Goal: Task Accomplishment & Management: Use online tool/utility

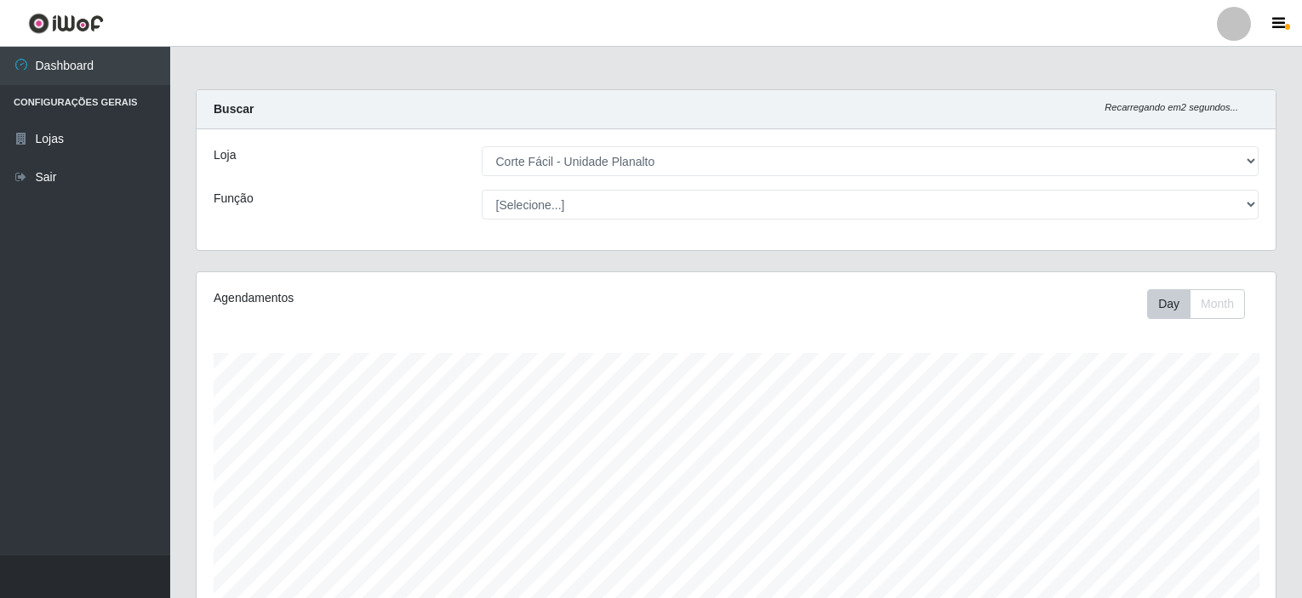
select select "202"
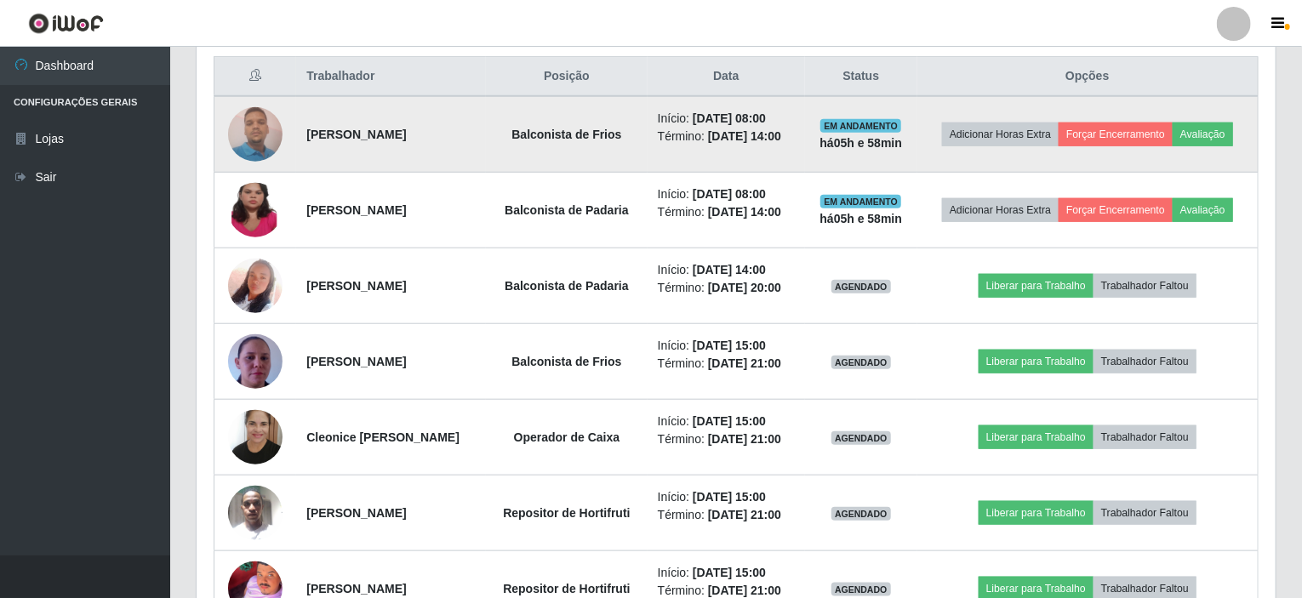
scroll to position [681, 0]
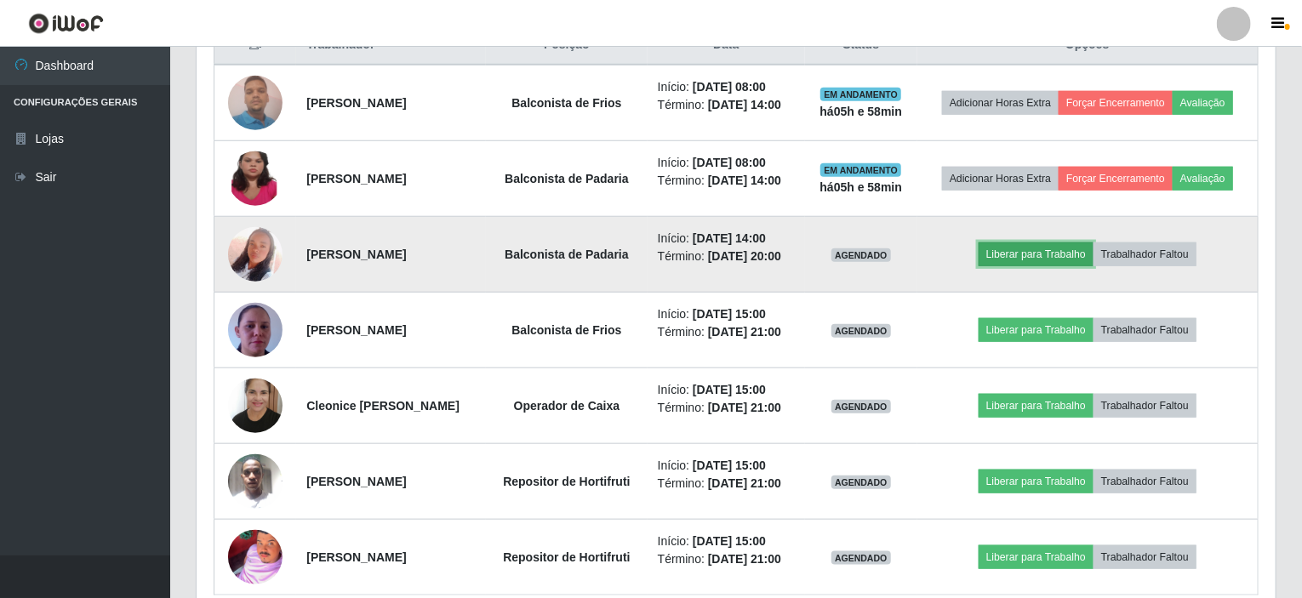
click at [1004, 245] on button "Liberar para Trabalho" at bounding box center [1036, 255] width 115 height 24
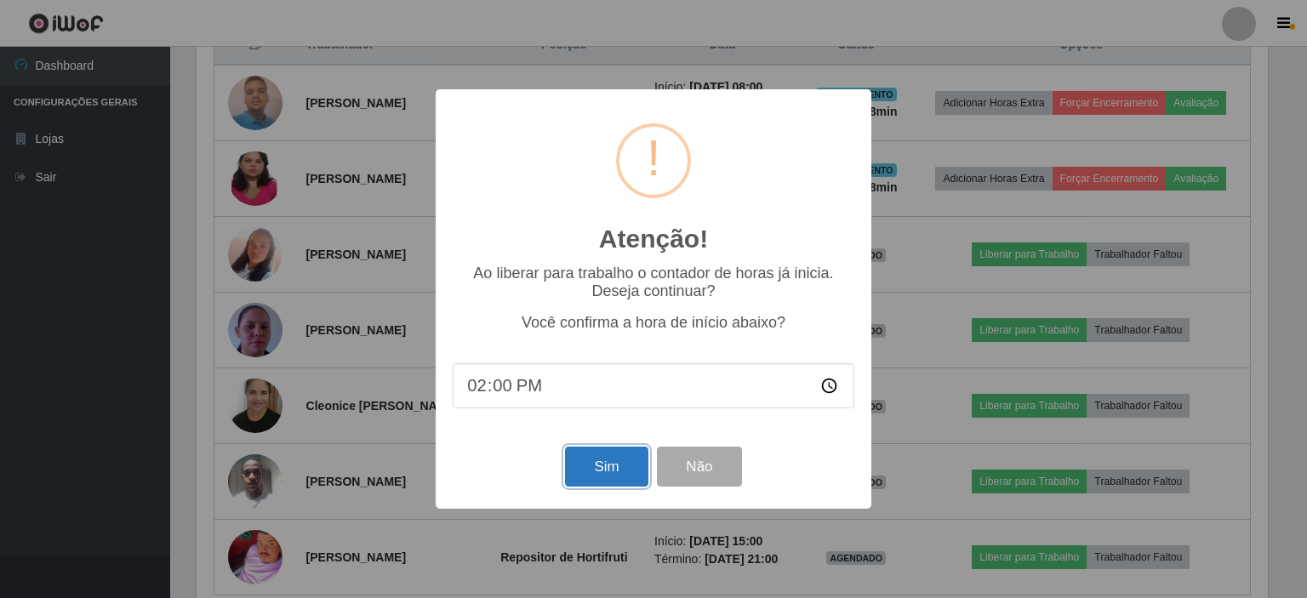
click at [621, 480] on button "Sim" at bounding box center [606, 467] width 83 height 40
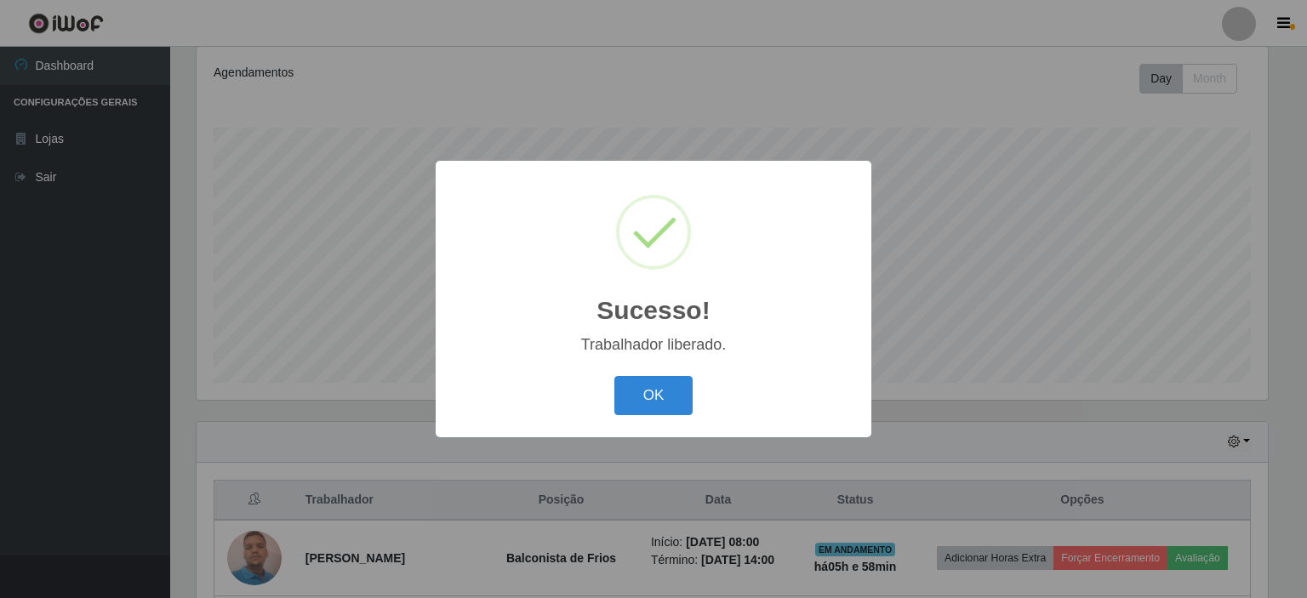
click at [645, 373] on div "OK Cancel" at bounding box center [654, 395] width 402 height 49
click at [647, 380] on button "OK" at bounding box center [653, 396] width 79 height 40
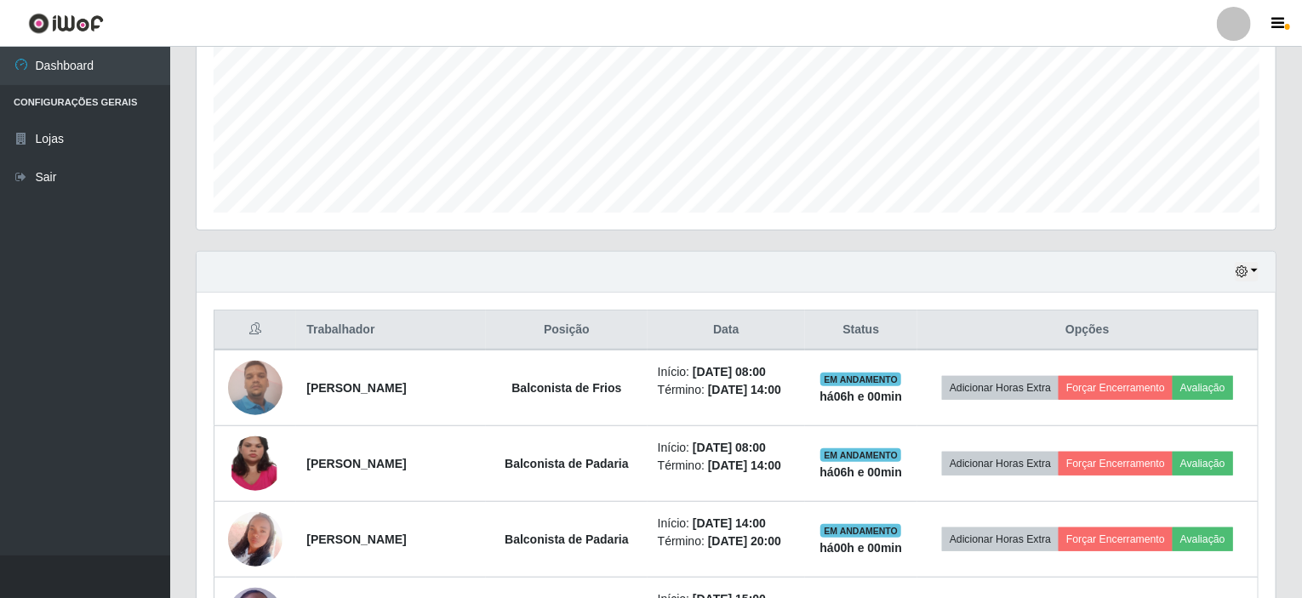
scroll to position [481, 0]
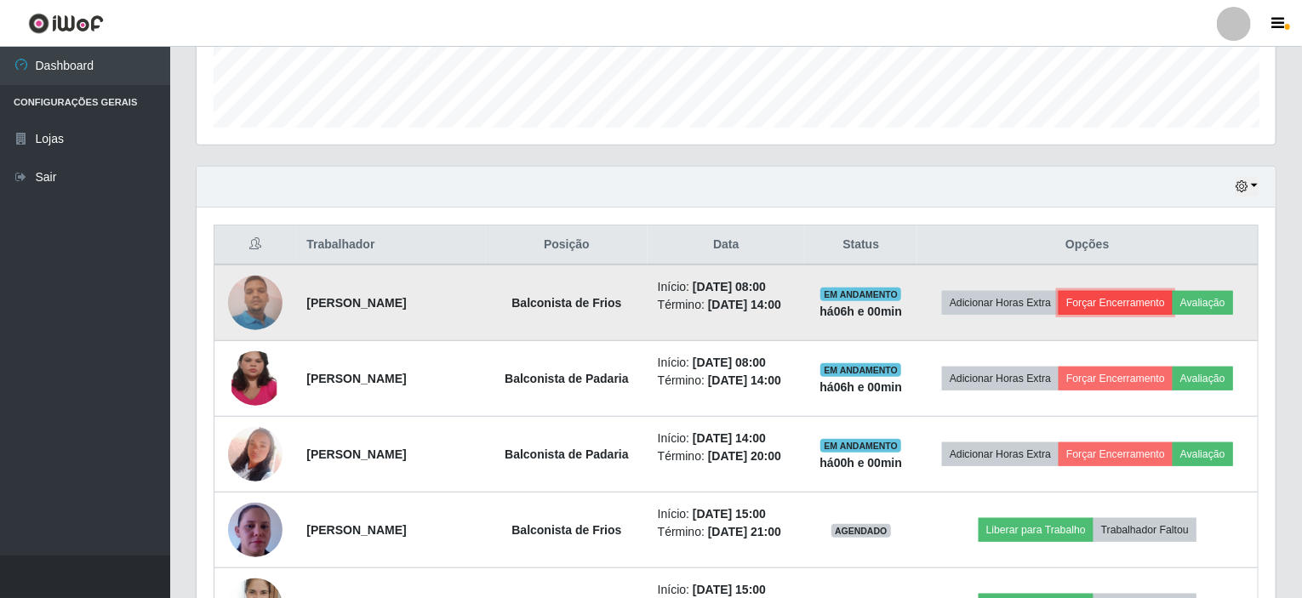
click at [1139, 299] on button "Forçar Encerramento" at bounding box center [1116, 303] width 114 height 24
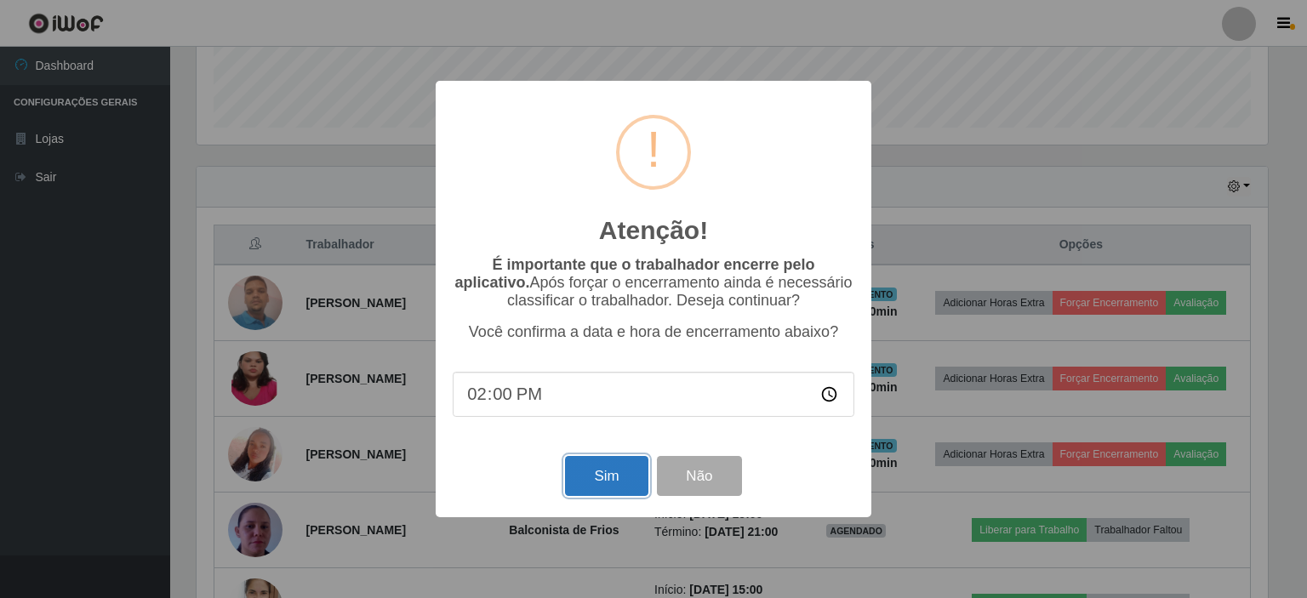
click at [568, 465] on button "Sim" at bounding box center [606, 476] width 83 height 40
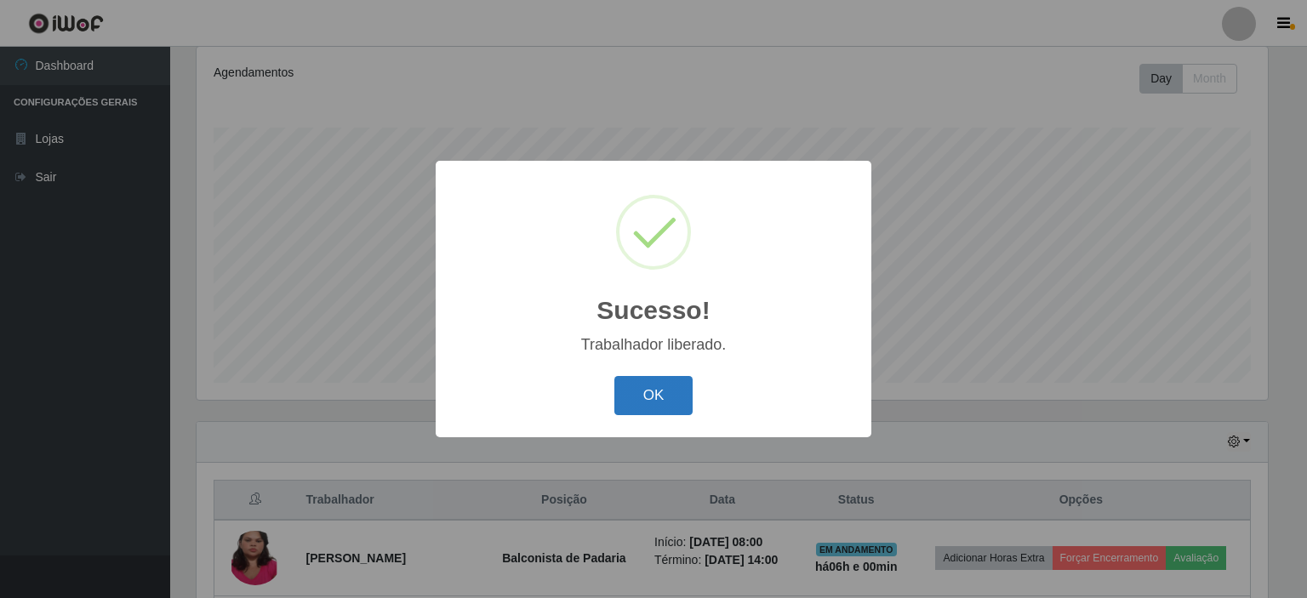
click at [676, 384] on button "OK" at bounding box center [653, 396] width 79 height 40
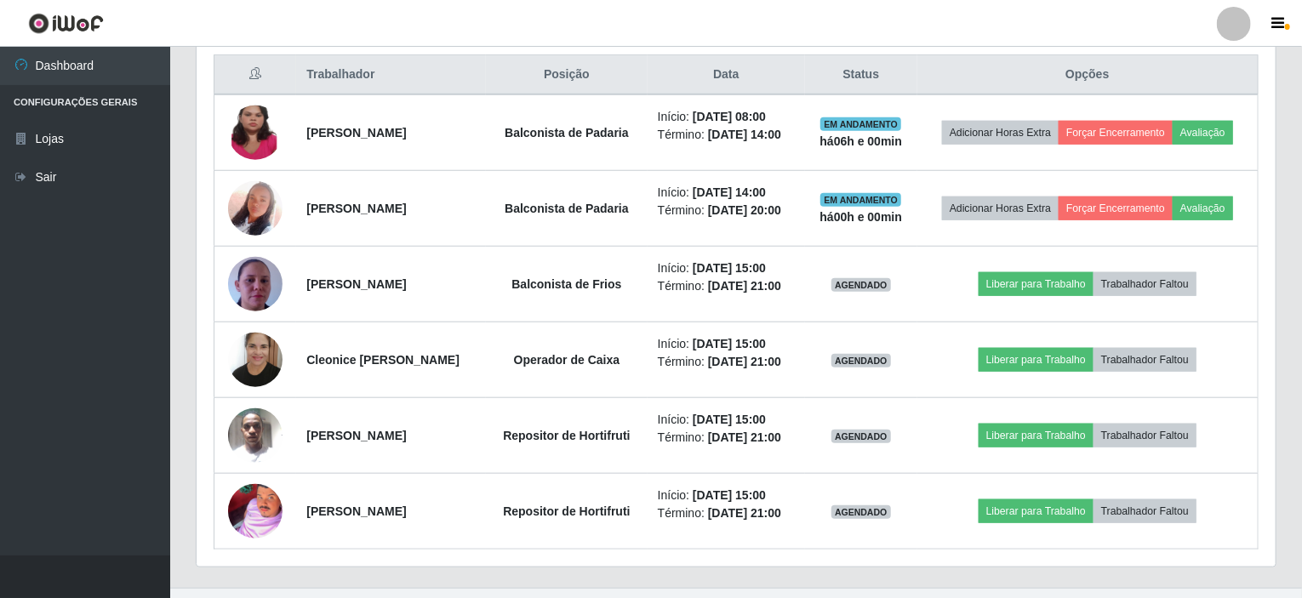
scroll to position [679, 0]
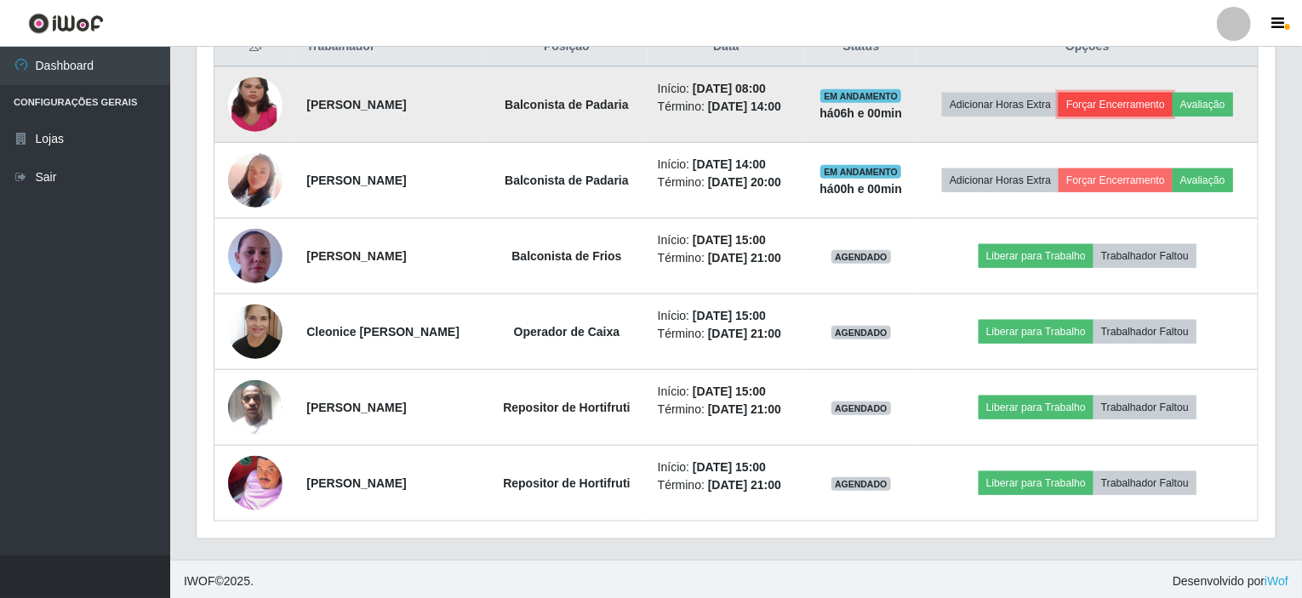
click at [1134, 107] on button "Forçar Encerramento" at bounding box center [1116, 105] width 114 height 24
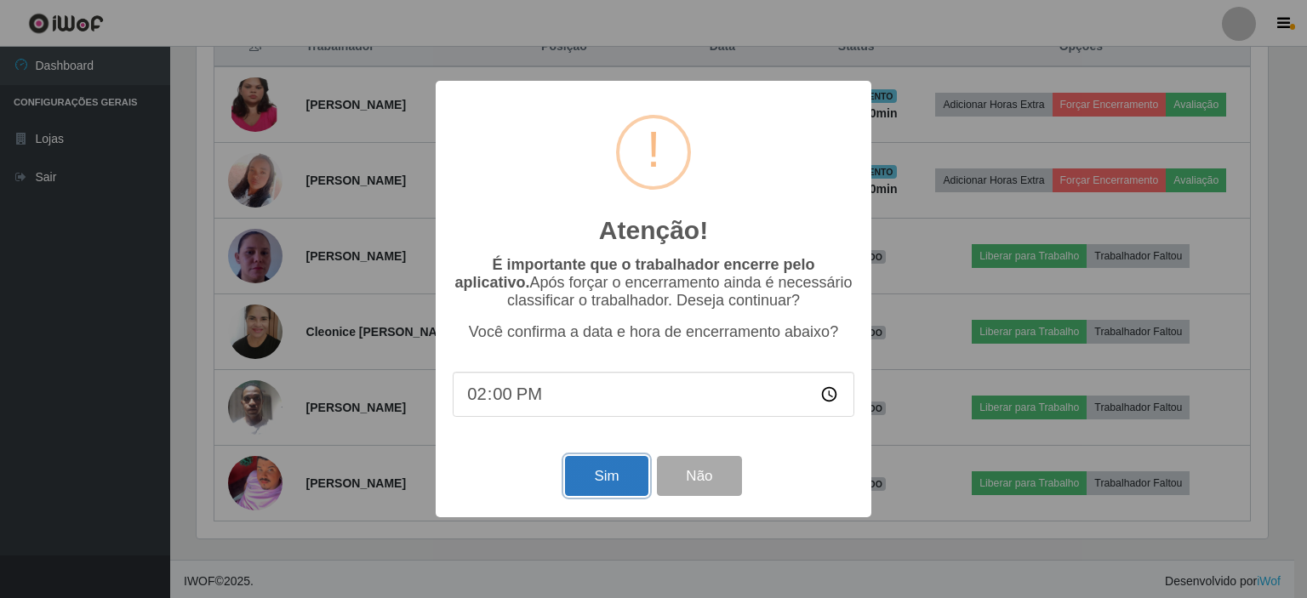
click at [592, 471] on button "Sim" at bounding box center [606, 476] width 83 height 40
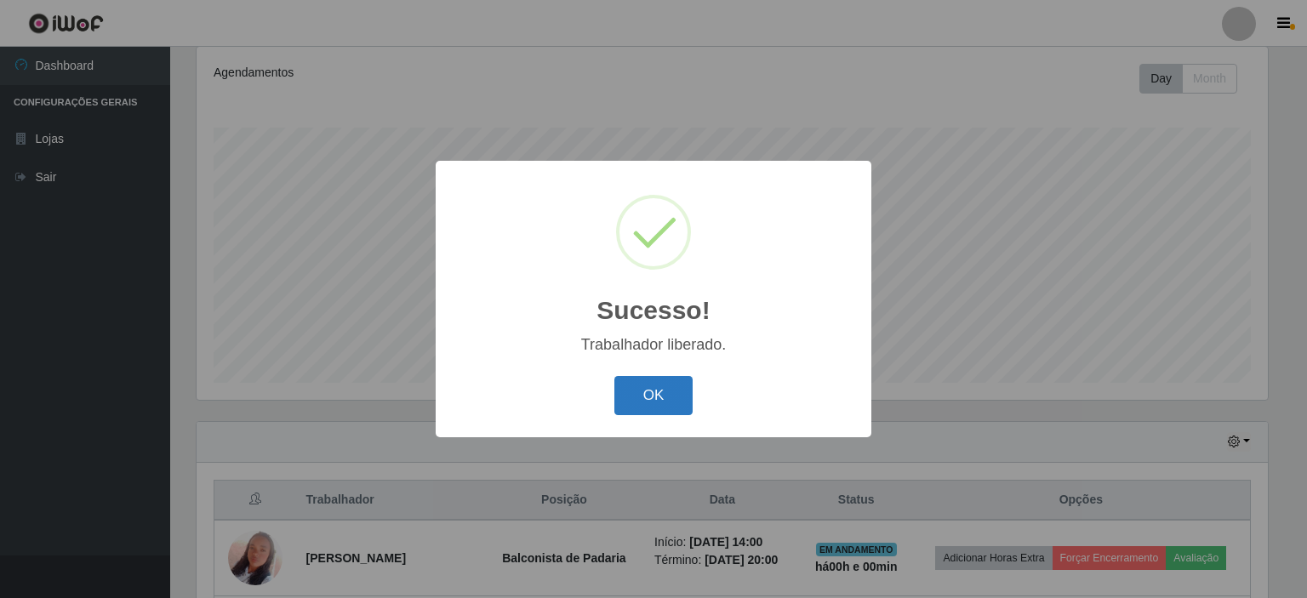
click at [667, 387] on button "OK" at bounding box center [653, 396] width 79 height 40
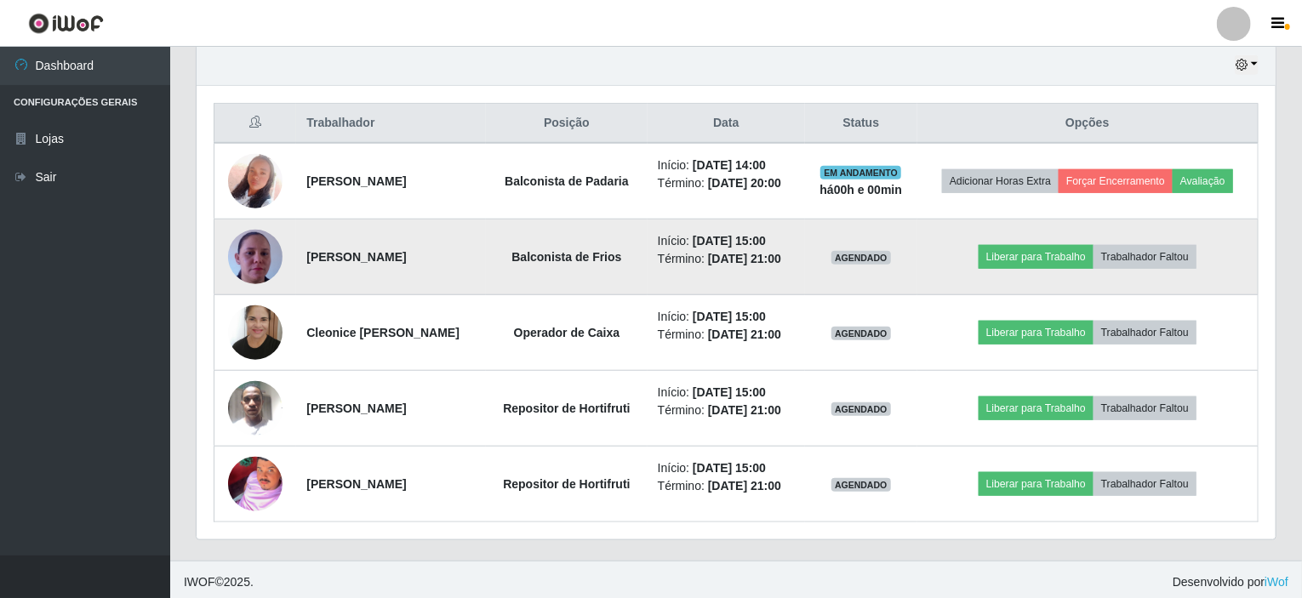
scroll to position [603, 0]
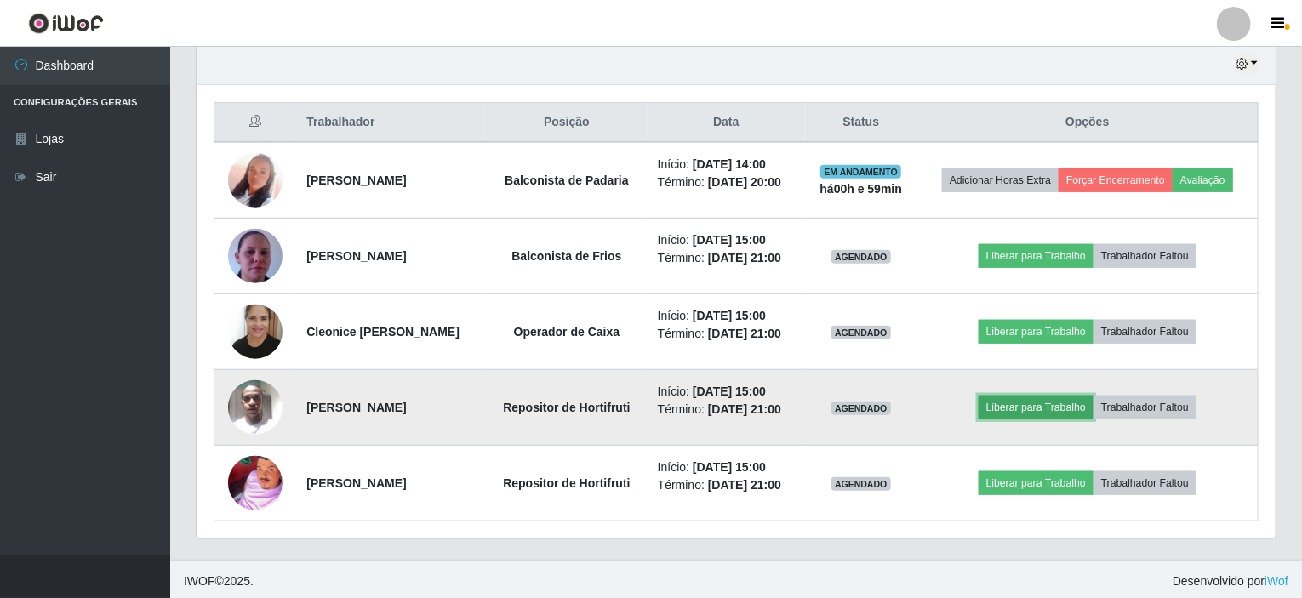
click at [1042, 407] on button "Liberar para Trabalho" at bounding box center [1036, 408] width 115 height 24
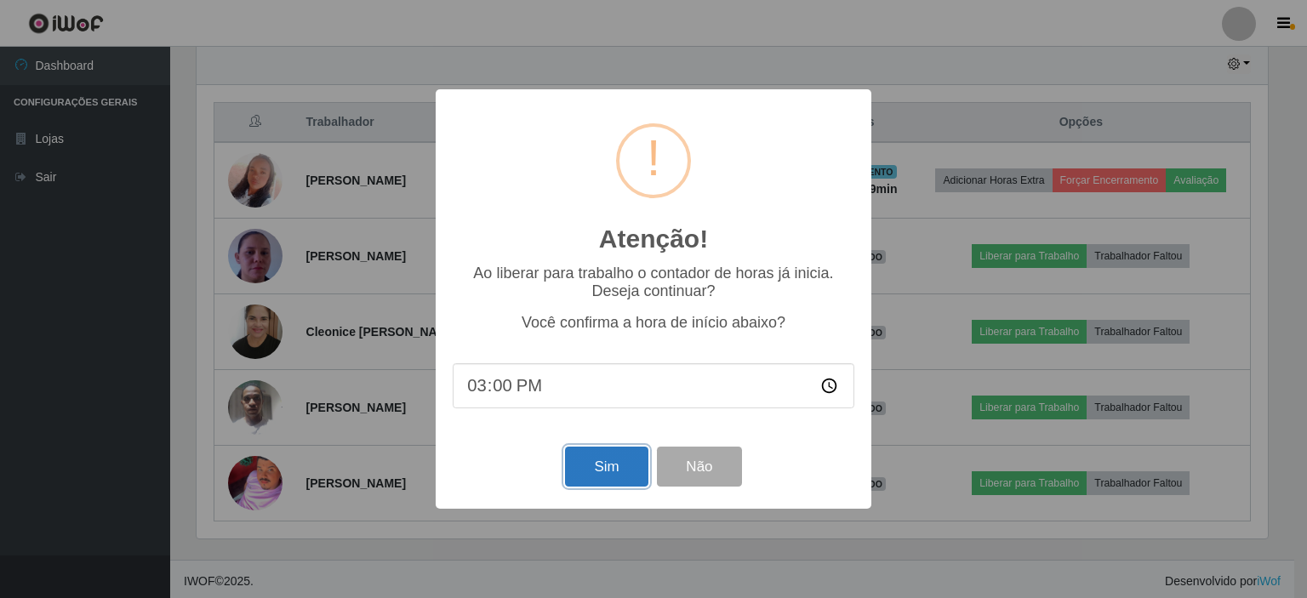
click at [609, 470] on button "Sim" at bounding box center [606, 467] width 83 height 40
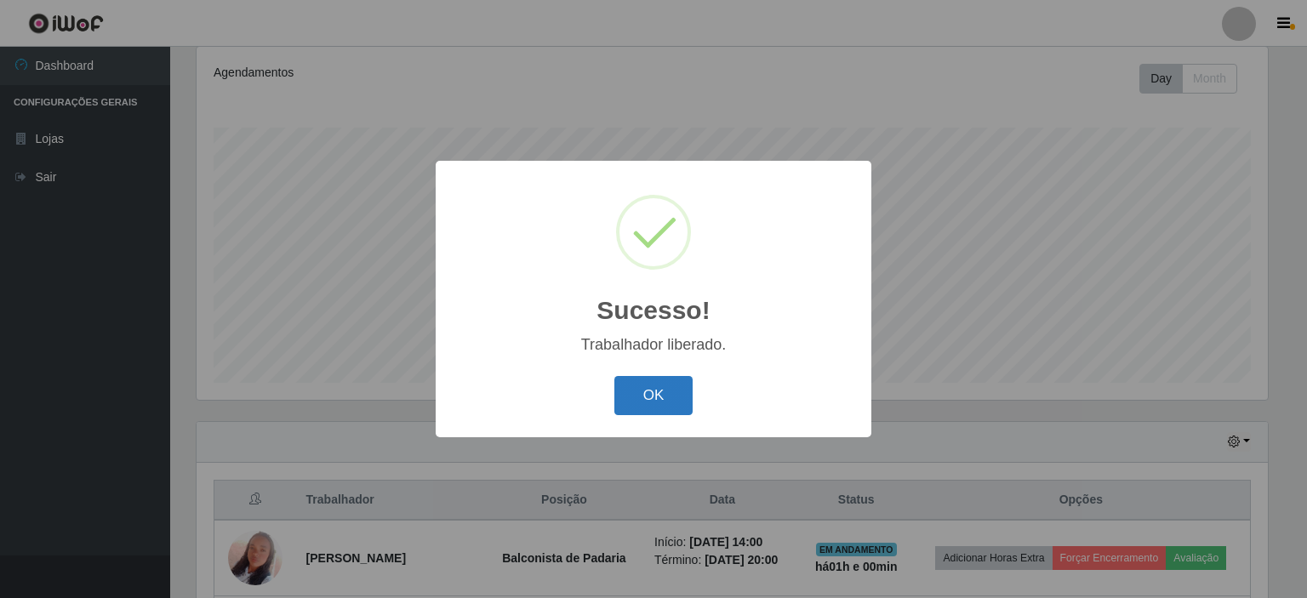
click at [676, 394] on button "OK" at bounding box center [653, 396] width 79 height 40
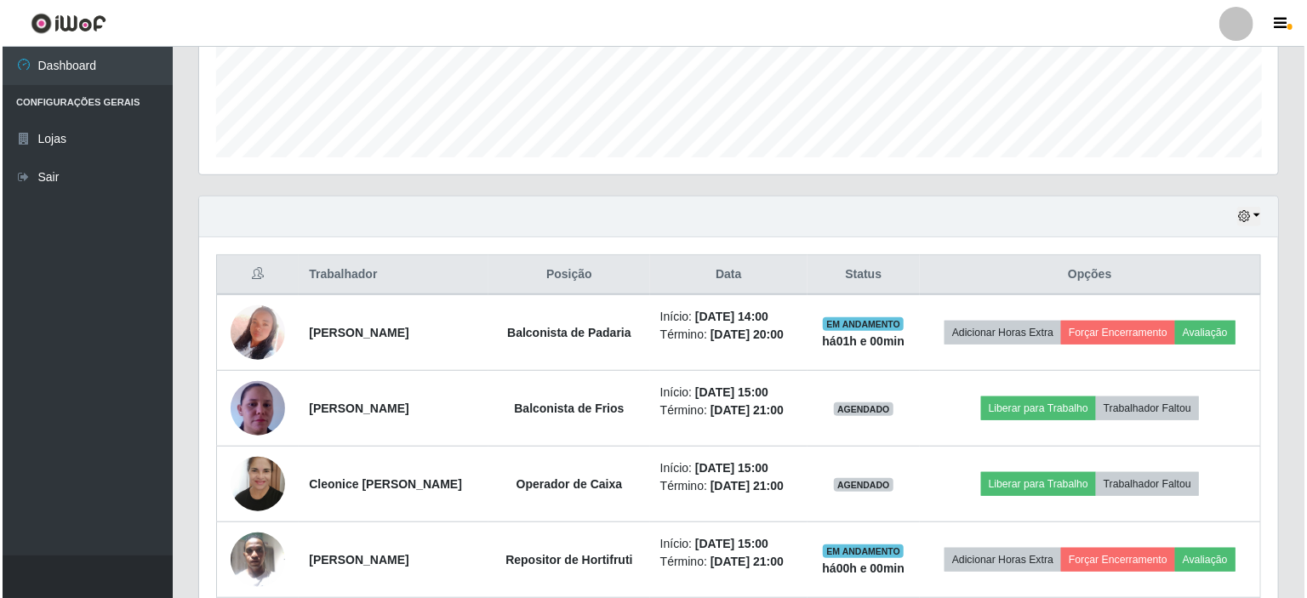
scroll to position [481, 0]
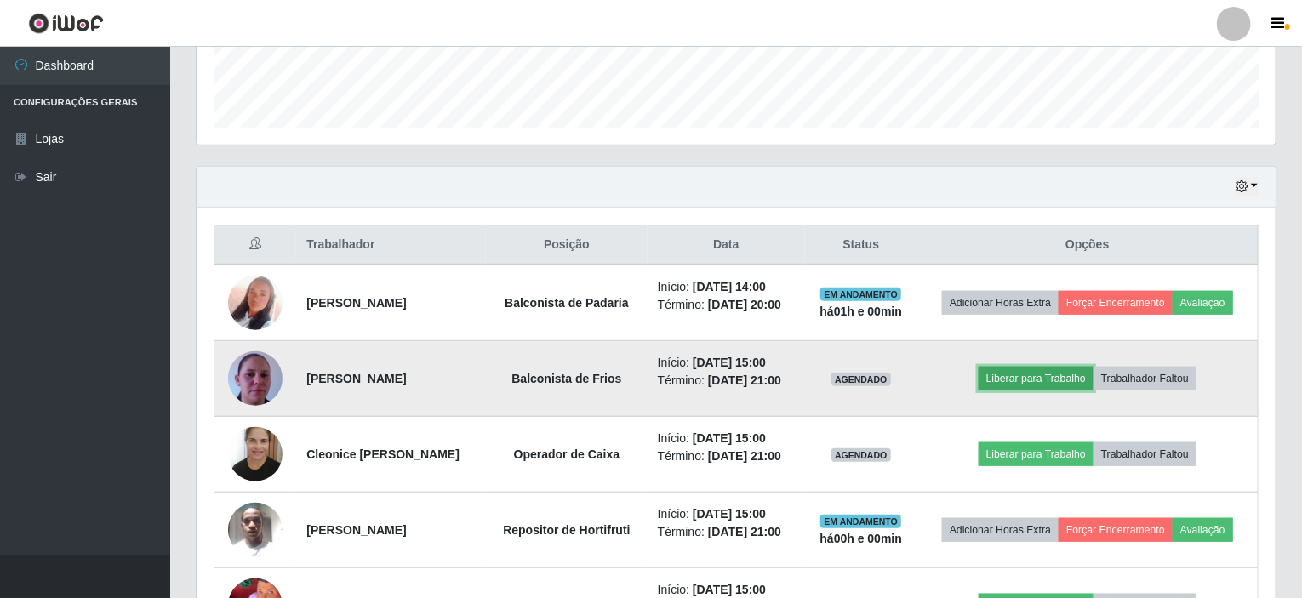
click at [1057, 377] on button "Liberar para Trabalho" at bounding box center [1036, 379] width 115 height 24
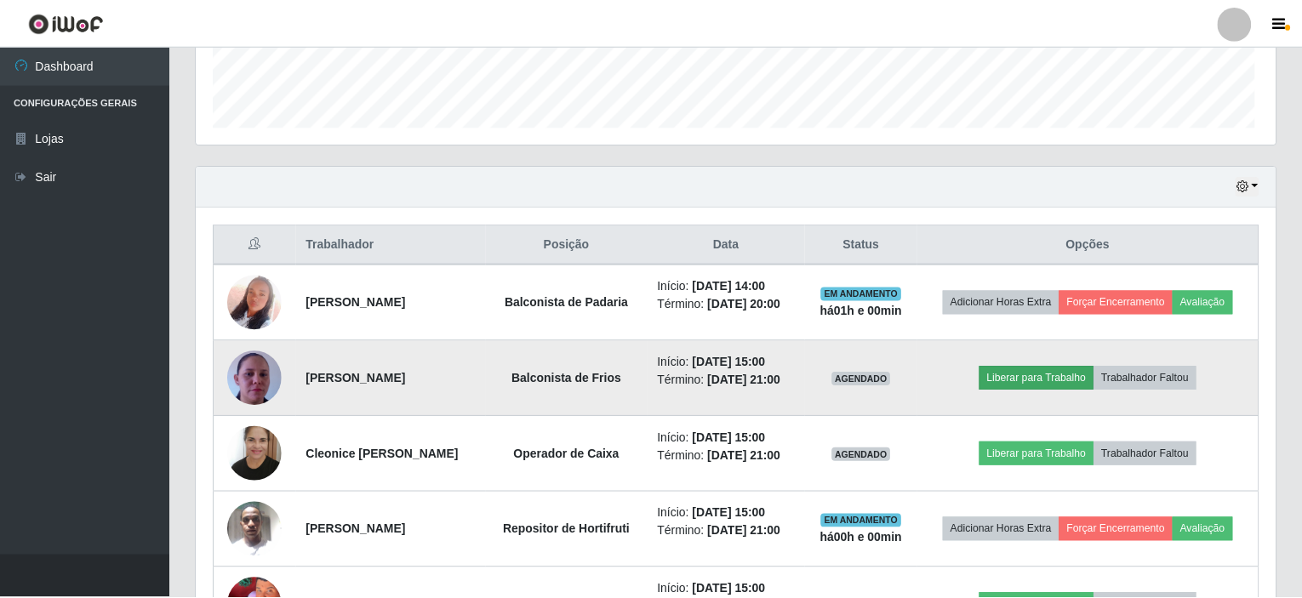
scroll to position [353, 1072]
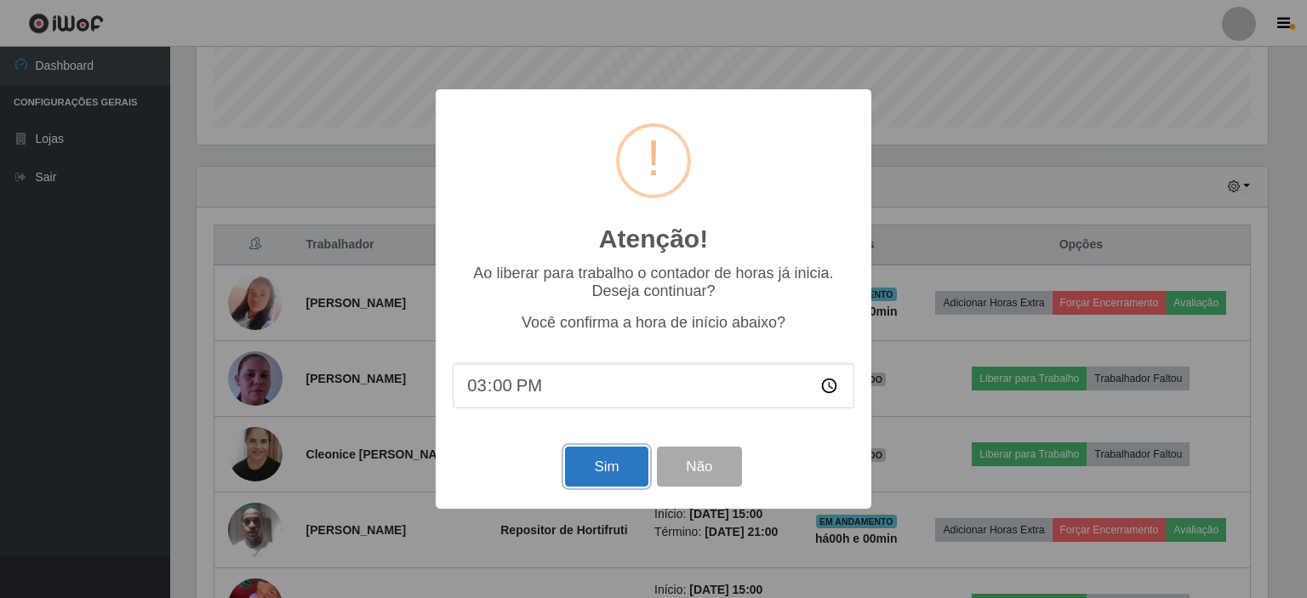
click at [591, 464] on button "Sim" at bounding box center [606, 467] width 83 height 40
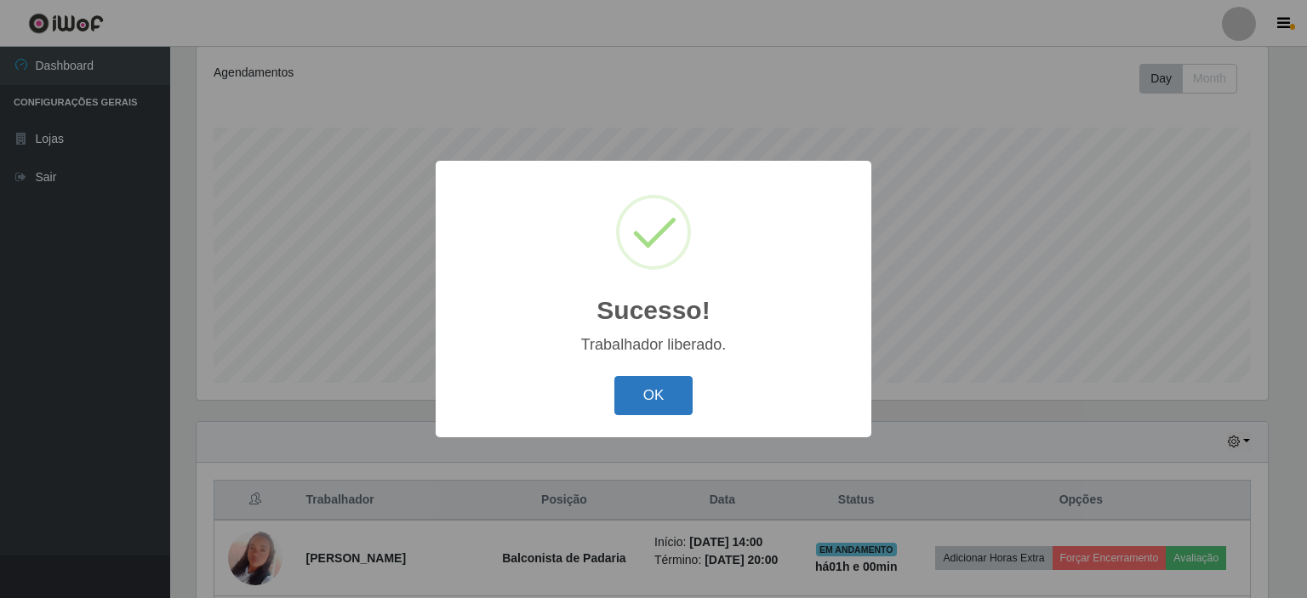
click at [649, 397] on button "OK" at bounding box center [653, 396] width 79 height 40
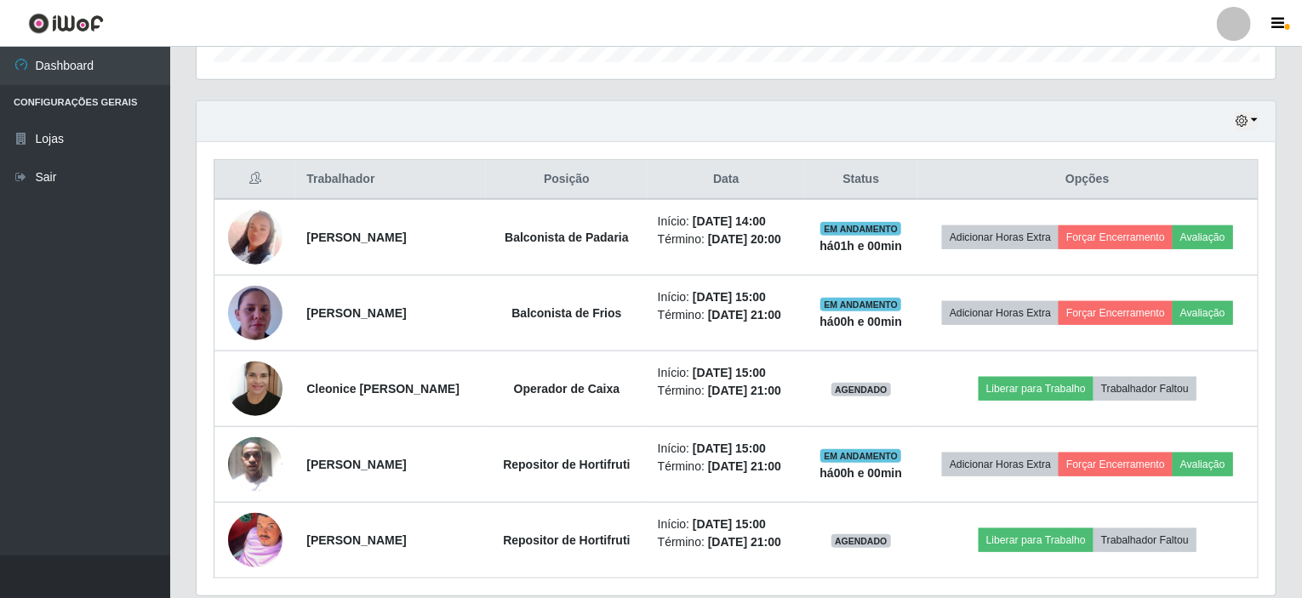
scroll to position [566, 0]
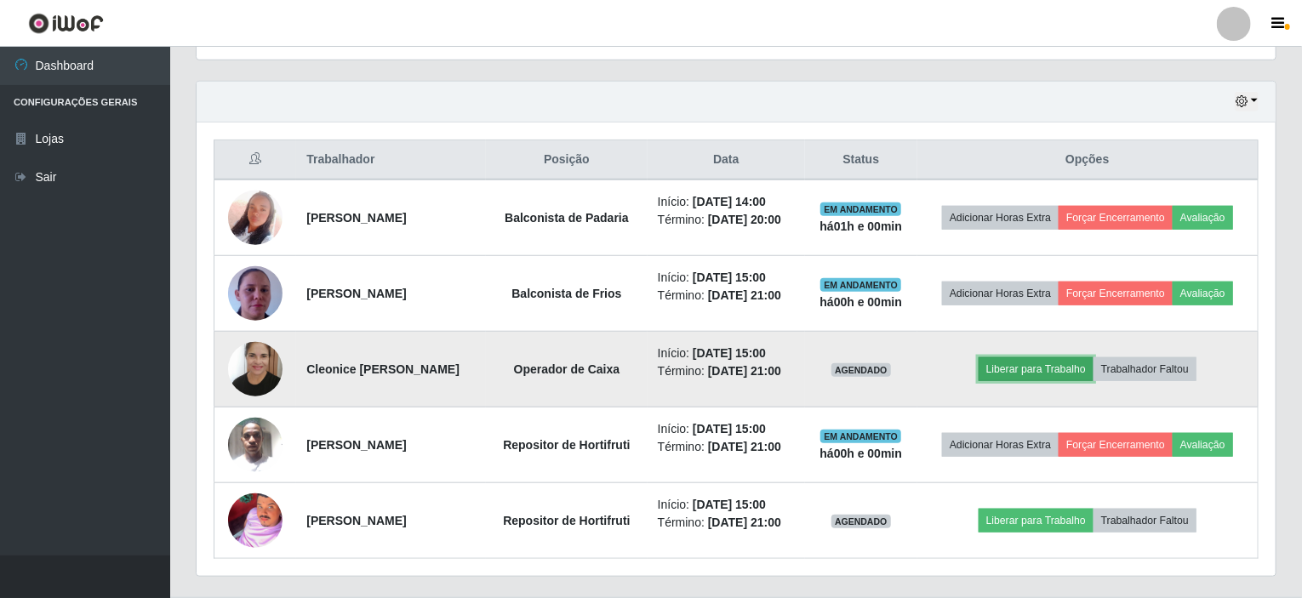
click at [1037, 366] on button "Liberar para Trabalho" at bounding box center [1036, 369] width 115 height 24
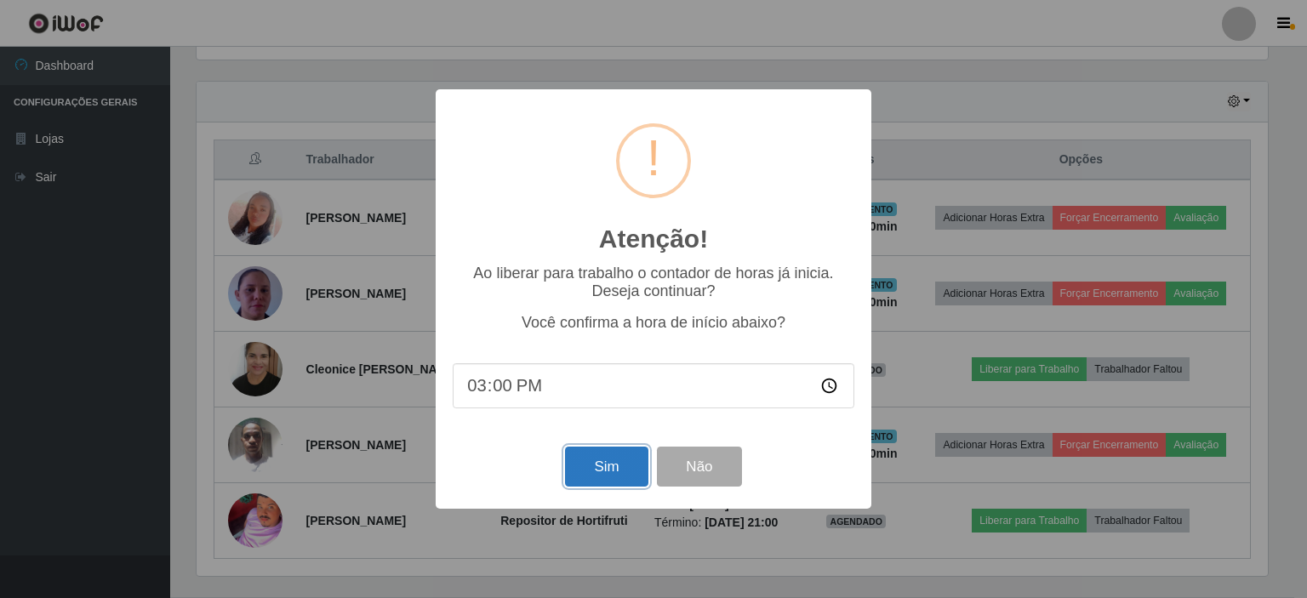
click at [593, 465] on button "Sim" at bounding box center [606, 467] width 83 height 40
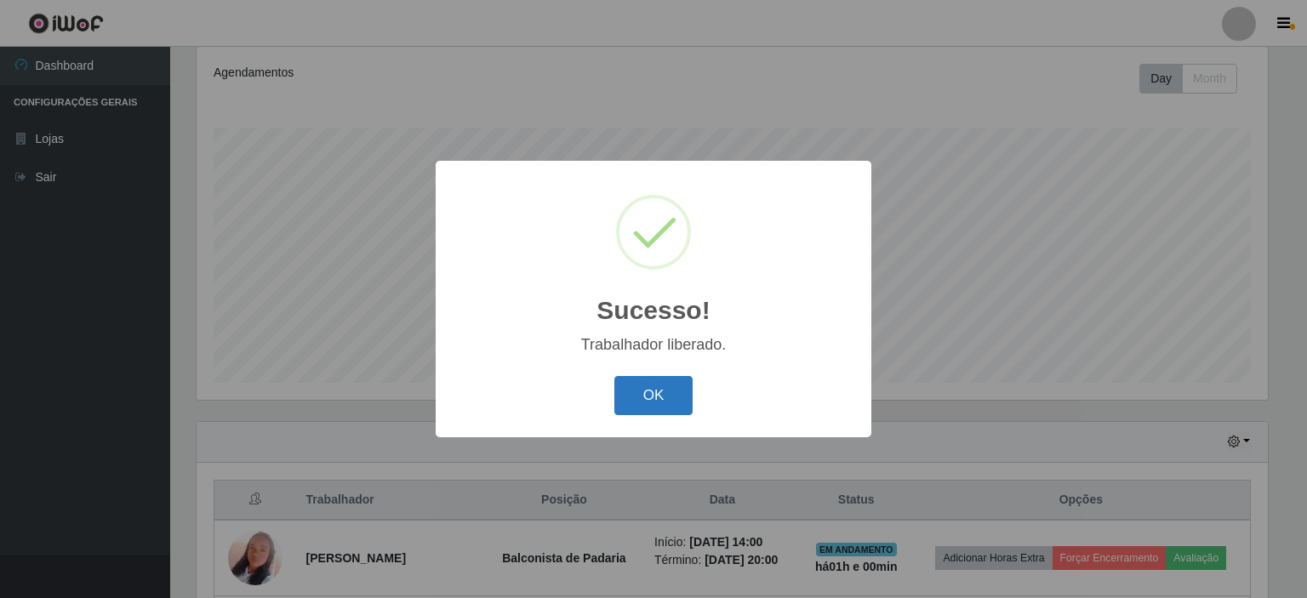
click at [663, 395] on button "OK" at bounding box center [653, 396] width 79 height 40
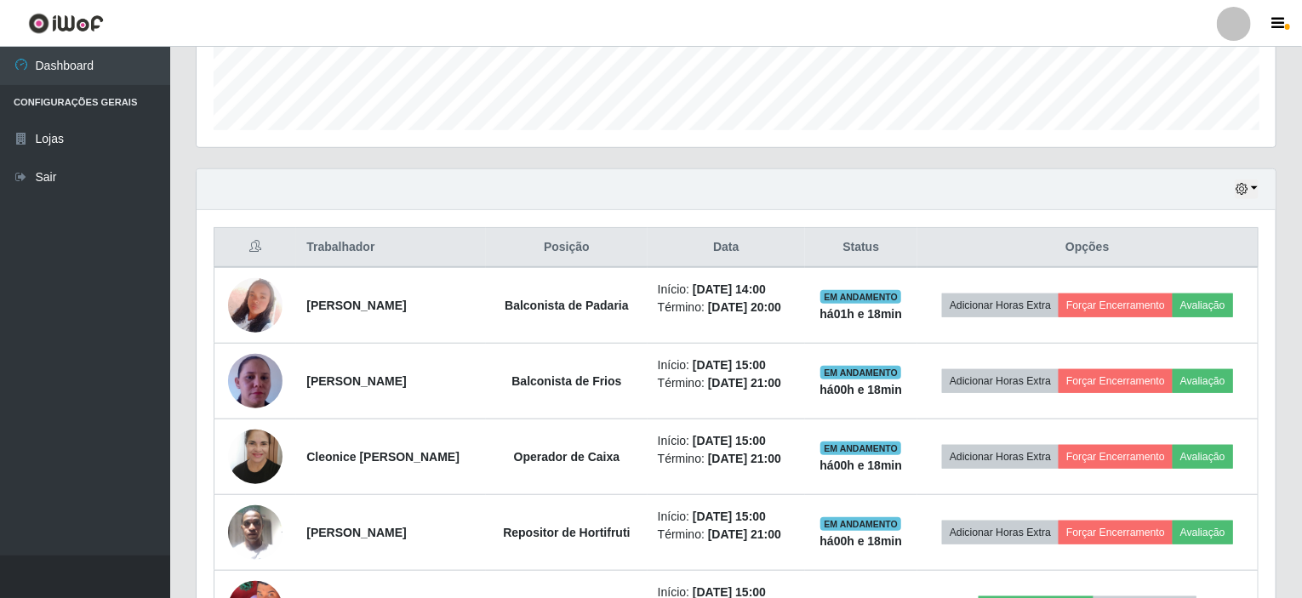
scroll to position [481, 0]
